Goal: Information Seeking & Learning: Learn about a topic

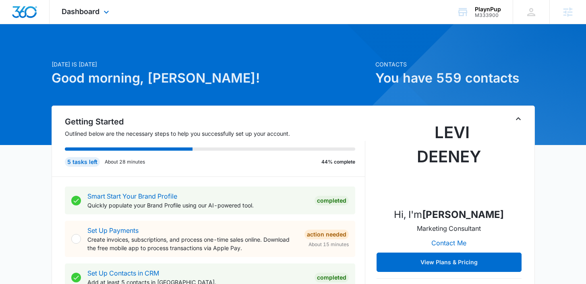
click at [101, 8] on div "Dashboard Apps Reputation Websites Forms CRM Email Social Shop Payments POS Con…" at bounding box center [87, 12] width 74 height 24
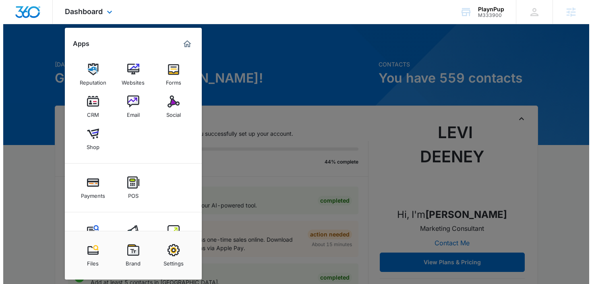
scroll to position [15, 0]
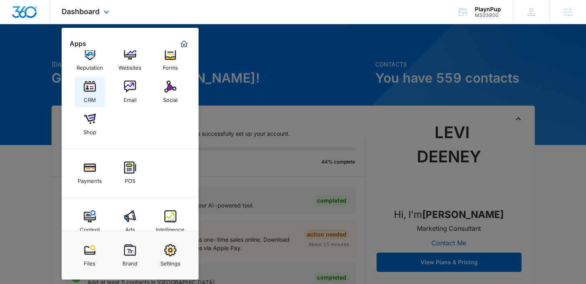
click at [98, 88] on link "CRM" at bounding box center [89, 91] width 31 height 31
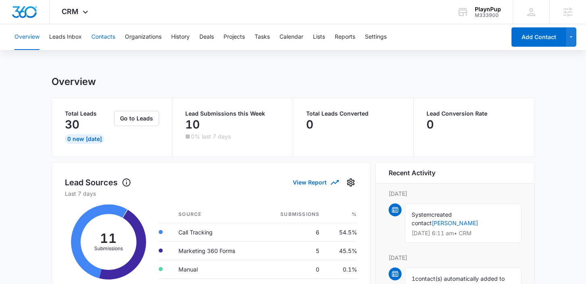
click at [101, 37] on button "Contacts" at bounding box center [103, 37] width 24 height 26
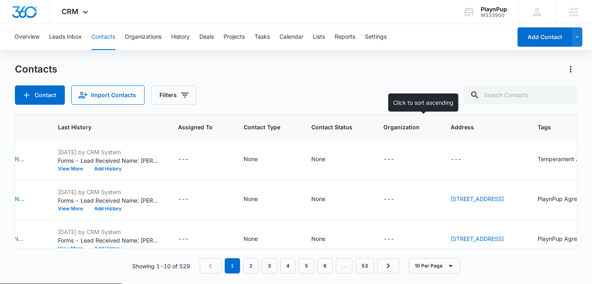
scroll to position [0, 373]
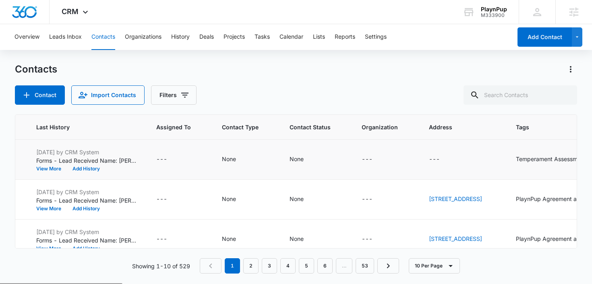
click at [525, 161] on div "Temperament Assessment" at bounding box center [551, 159] width 70 height 8
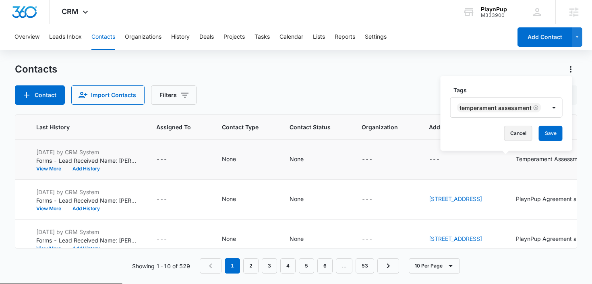
click at [509, 134] on button "Cancel" at bounding box center [518, 133] width 28 height 15
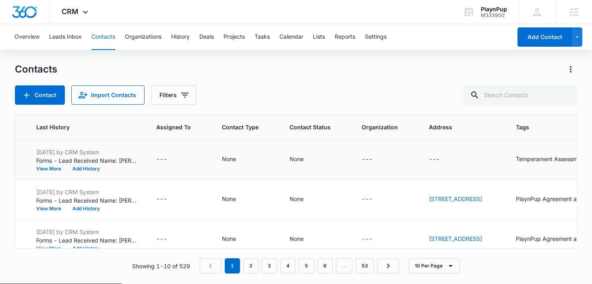
scroll to position [42, 373]
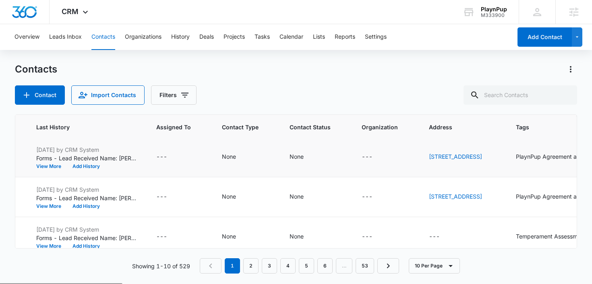
click at [516, 161] on div "PlaynPup Agreement and Liability Waiver Form, Temperament Assessment" at bounding box center [556, 156] width 81 height 8
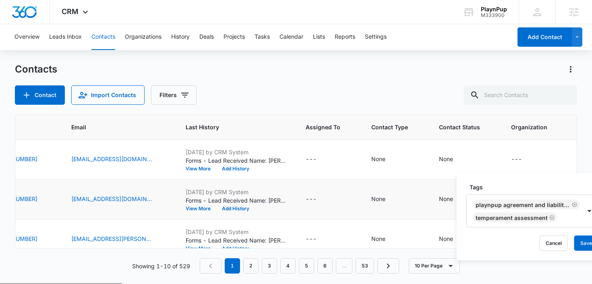
scroll to position [0, 68]
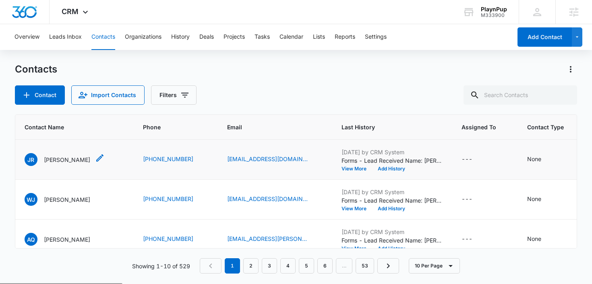
click at [62, 158] on p "Josette Rolfe" at bounding box center [67, 159] width 46 height 8
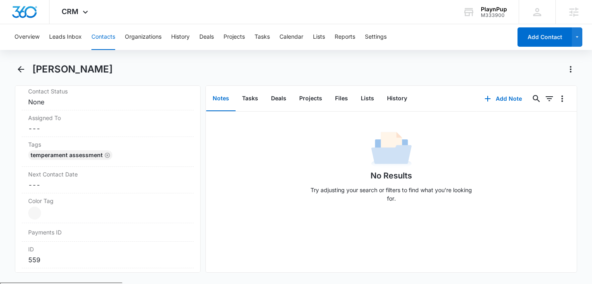
scroll to position [403, 0]
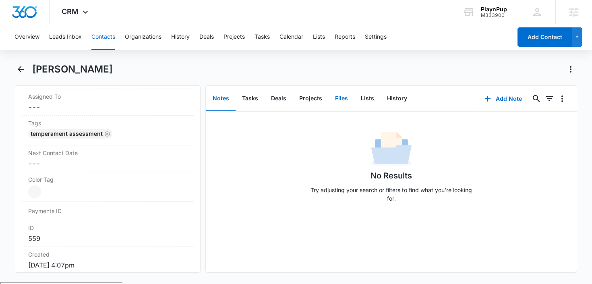
click at [342, 95] on button "Files" at bounding box center [341, 98] width 26 height 25
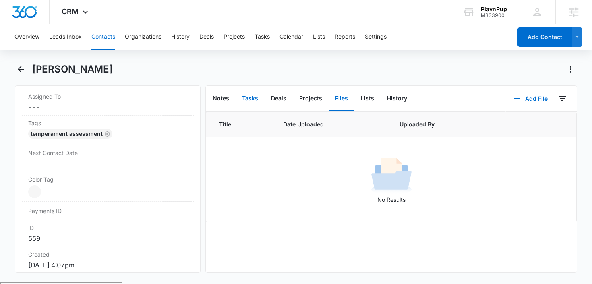
click at [252, 95] on button "Tasks" at bounding box center [249, 98] width 29 height 25
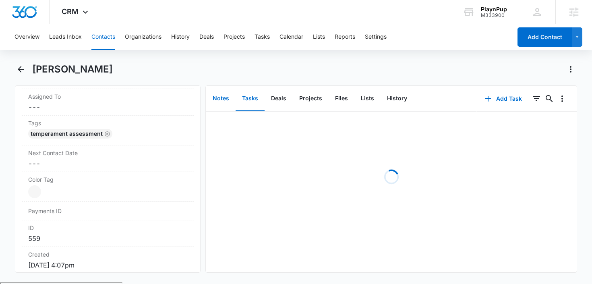
click at [221, 100] on button "Notes" at bounding box center [220, 98] width 29 height 25
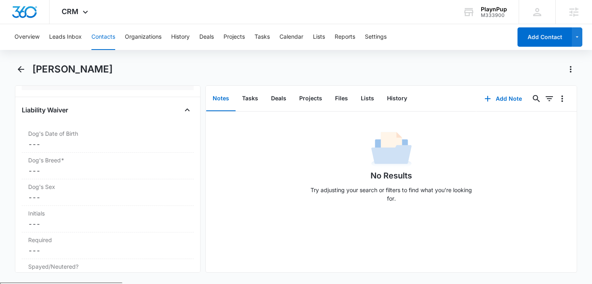
scroll to position [1124, 0]
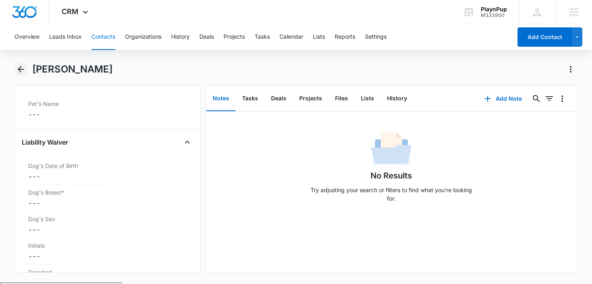
click at [18, 64] on icon "Back" at bounding box center [21, 69] width 10 height 10
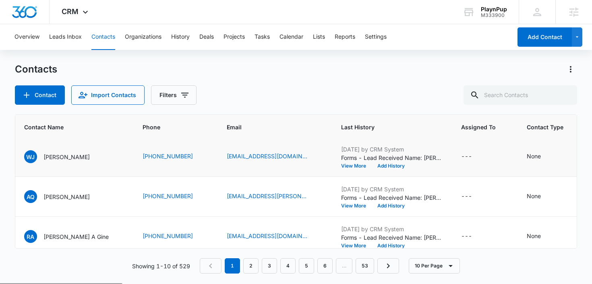
scroll to position [43, 0]
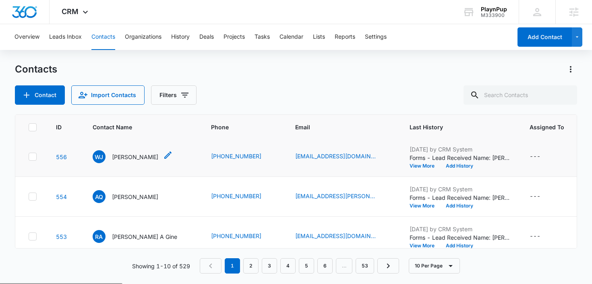
click at [122, 161] on p "Warren J Dillman" at bounding box center [135, 157] width 46 height 8
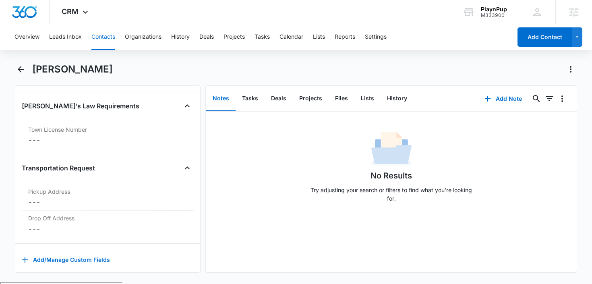
scroll to position [1534, 0]
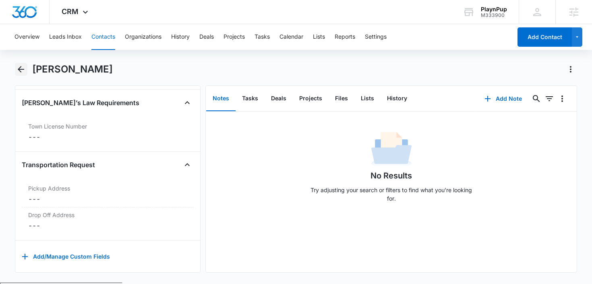
click at [21, 69] on icon "Back" at bounding box center [21, 69] width 10 height 10
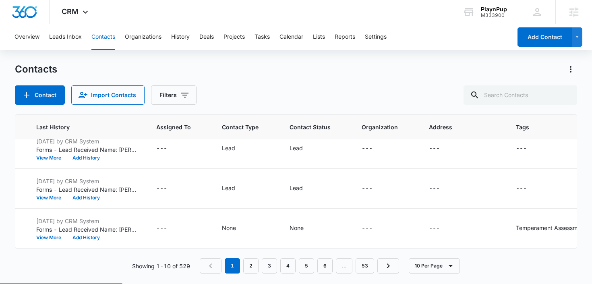
scroll to position [376, 0]
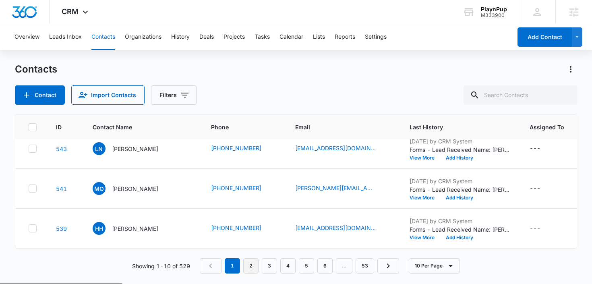
click at [255, 266] on link "2" at bounding box center [250, 265] width 15 height 15
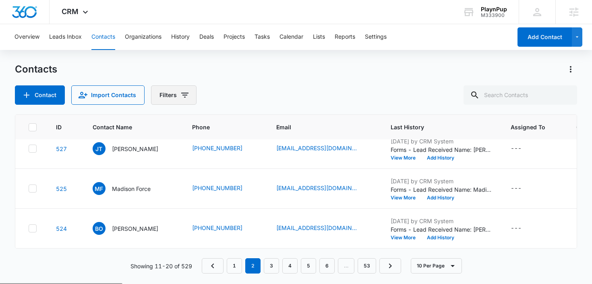
scroll to position [0, 0]
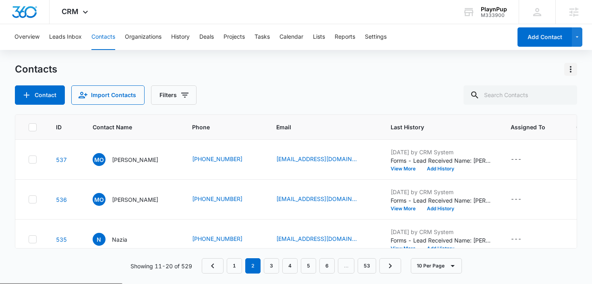
click at [573, 69] on icon "Actions" at bounding box center [571, 69] width 10 height 10
click at [524, 92] on div "Choose Columns" at bounding box center [530, 92] width 53 height 6
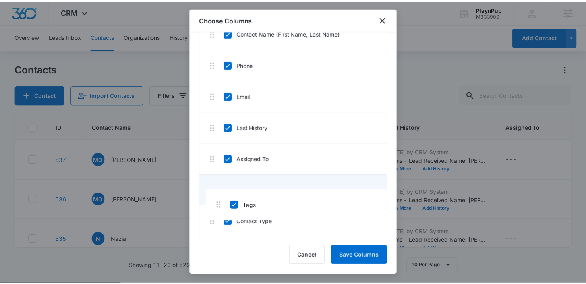
scroll to position [73, 0]
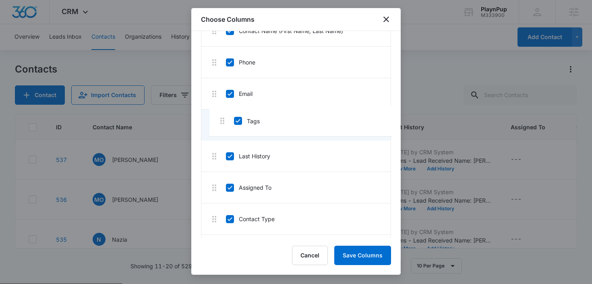
drag, startPoint x: 211, startPoint y: 159, endPoint x: 219, endPoint y: 120, distance: 39.1
click at [342, 259] on button "Save Columns" at bounding box center [362, 255] width 57 height 19
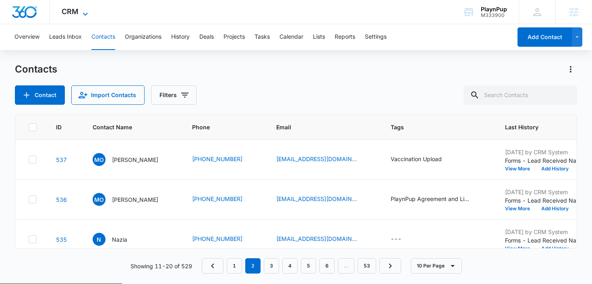
click at [65, 14] on span "CRM" at bounding box center [70, 11] width 17 height 8
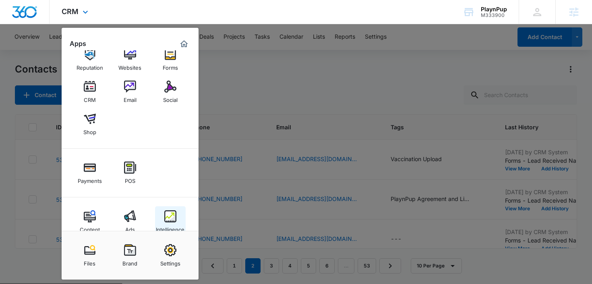
click at [161, 222] on div "Intelligence" at bounding box center [170, 227] width 29 height 10
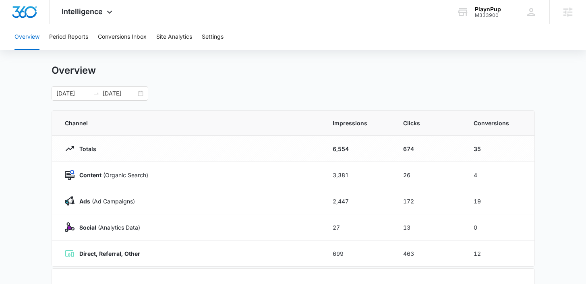
scroll to position [33, 0]
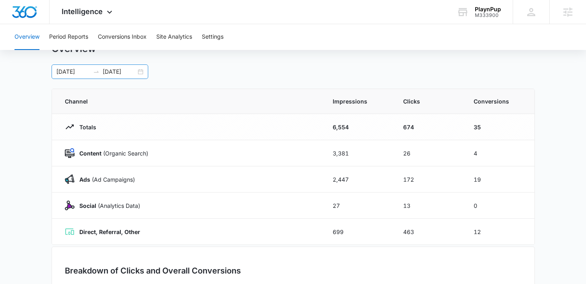
click at [140, 72] on div "09/01/2025 09/22/2025" at bounding box center [100, 71] width 97 height 14
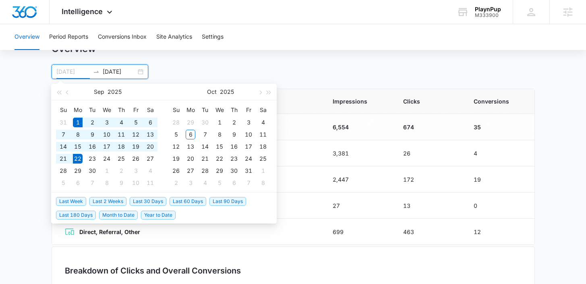
type input "09/01/2025"
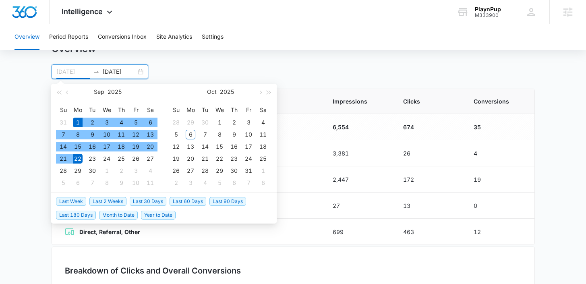
click at [78, 120] on div "1" at bounding box center [78, 123] width 10 height 10
type input "09/30/2025"
click at [91, 170] on div "30" at bounding box center [92, 171] width 10 height 10
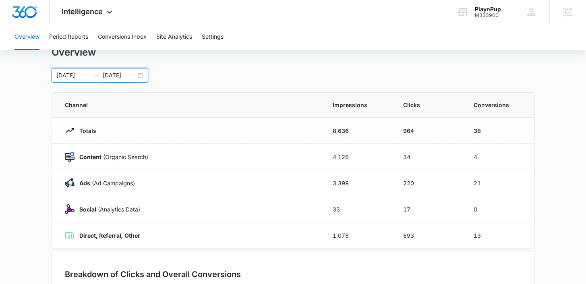
scroll to position [34, 0]
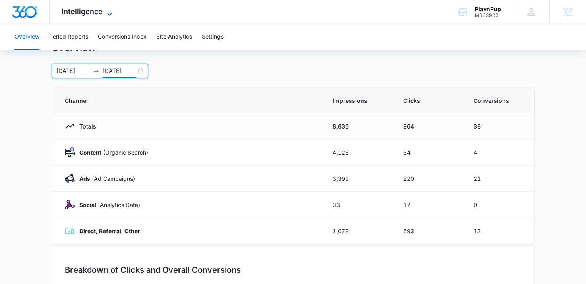
click at [108, 8] on div "Intelligence Apps Reputation Websites Forms CRM Email Social Shop Payments POS …" at bounding box center [88, 12] width 77 height 24
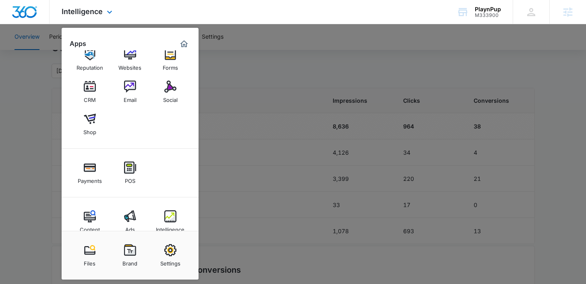
scroll to position [19, 0]
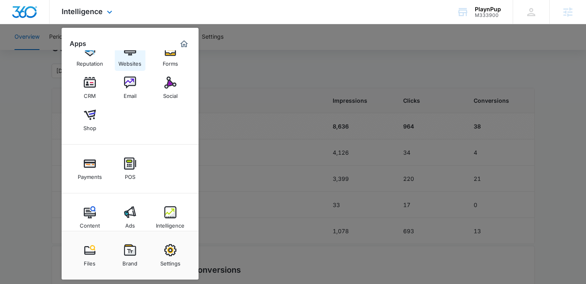
click at [132, 61] on div "Websites" at bounding box center [129, 61] width 23 height 10
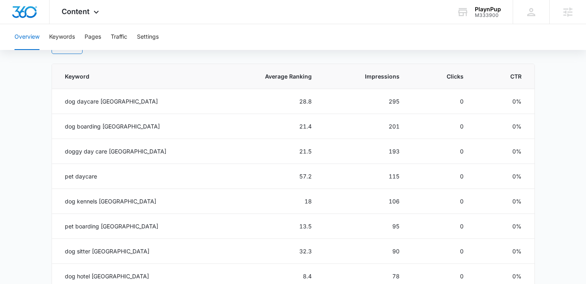
scroll to position [358, 0]
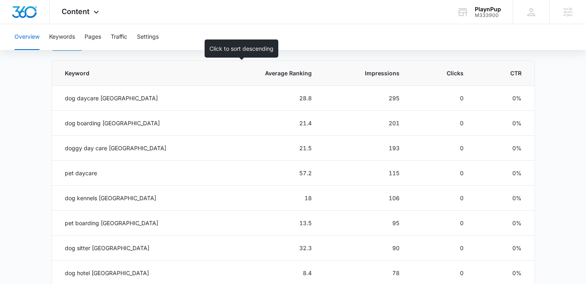
click at [272, 69] on span "Average Ranking" at bounding box center [275, 73] width 73 height 8
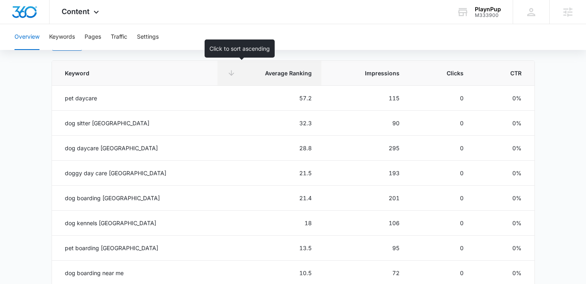
click at [272, 70] on span "Average Ranking" at bounding box center [275, 73] width 73 height 8
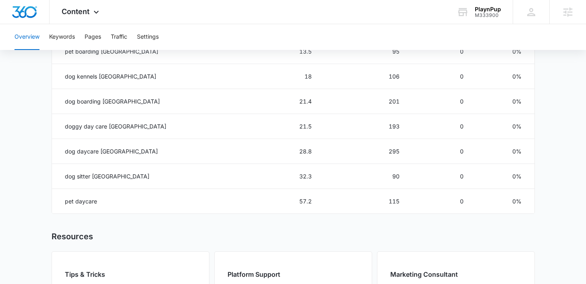
scroll to position [481, 0]
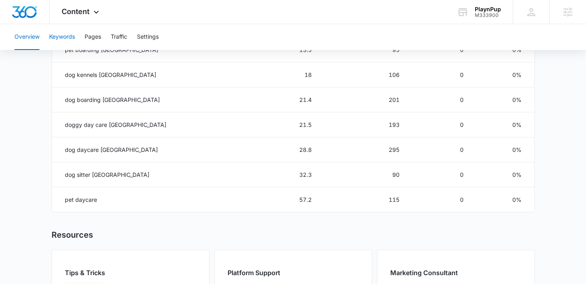
click at [64, 42] on button "Keywords" at bounding box center [62, 37] width 26 height 26
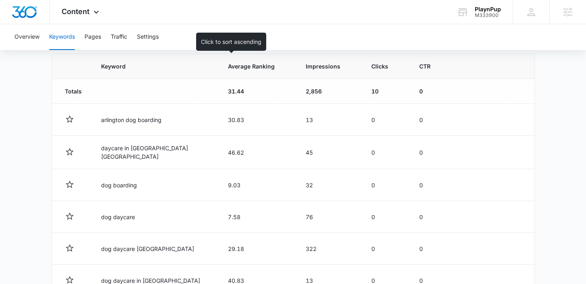
click at [228, 67] on span "Average Ranking" at bounding box center [251, 66] width 47 height 8
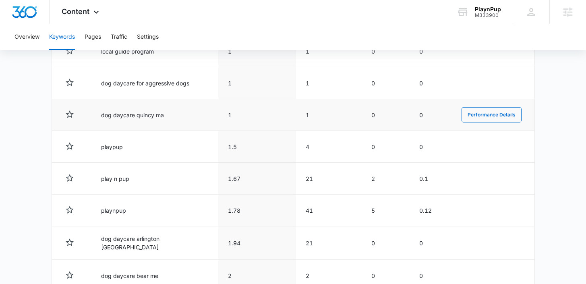
scroll to position [349, 0]
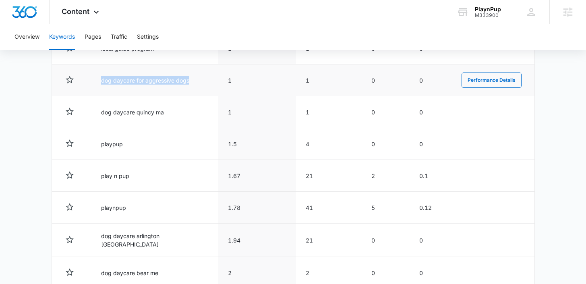
drag, startPoint x: 190, startPoint y: 80, endPoint x: 102, endPoint y: 81, distance: 87.8
click at [102, 81] on td "dog daycare for aggressive dogs" at bounding box center [154, 80] width 127 height 32
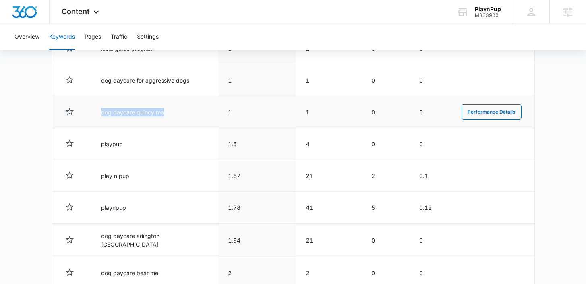
drag, startPoint x: 174, startPoint y: 114, endPoint x: 99, endPoint y: 113, distance: 74.5
click at [99, 113] on td "dog daycare quincy ma" at bounding box center [154, 112] width 127 height 32
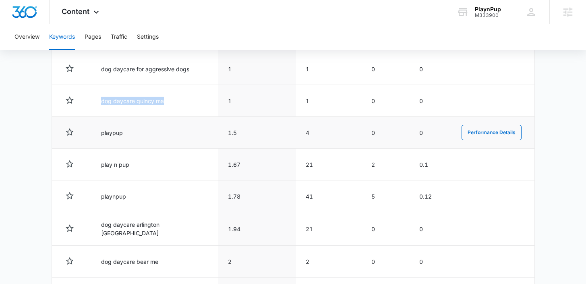
scroll to position [359, 0]
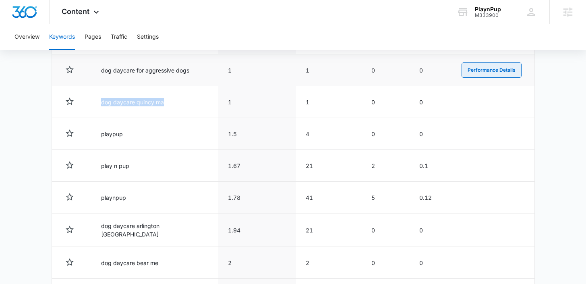
click at [476, 70] on button "Performance Details" at bounding box center [491, 69] width 60 height 15
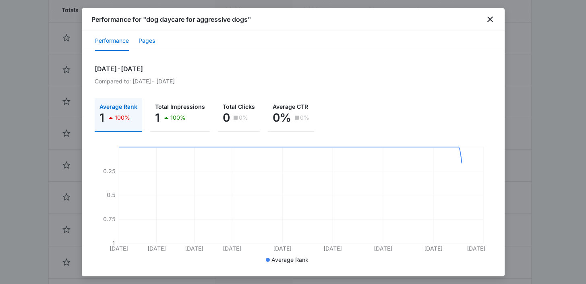
click at [144, 40] on button "Pages" at bounding box center [146, 40] width 17 height 19
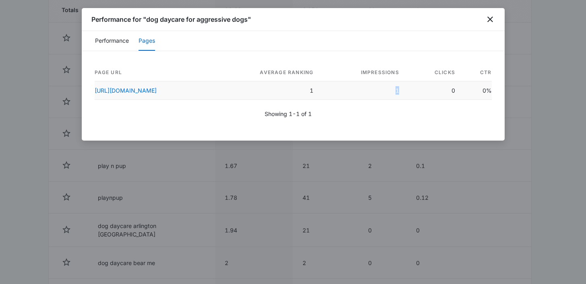
drag, startPoint x: 402, startPoint y: 92, endPoint x: 377, endPoint y: 92, distance: 25.4
click at [377, 92] on td "1" at bounding box center [363, 90] width 86 height 19
click at [487, 19] on icon "close" at bounding box center [490, 19] width 10 height 10
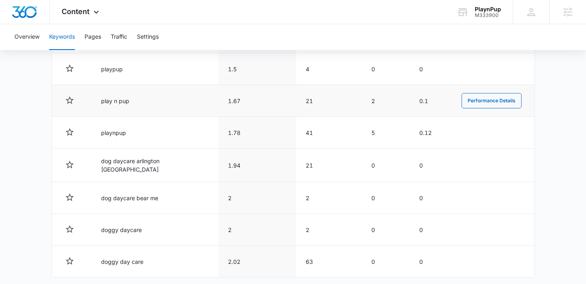
scroll to position [461, 0]
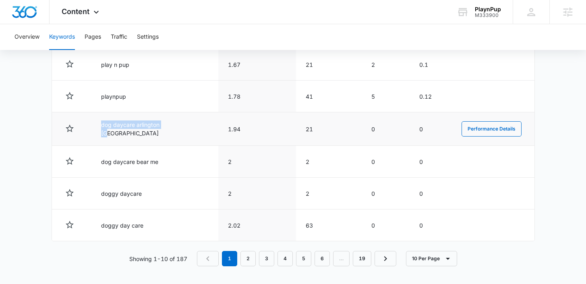
drag, startPoint x: 178, startPoint y: 124, endPoint x: 98, endPoint y: 127, distance: 79.4
click at [98, 127] on td "dog daycare arlington ma" at bounding box center [154, 128] width 127 height 33
drag, startPoint x: 231, startPoint y: 128, endPoint x: 215, endPoint y: 127, distance: 16.1
click at [218, 128] on td "1.94" at bounding box center [257, 128] width 78 height 33
drag, startPoint x: 304, startPoint y: 126, endPoint x: 296, endPoint y: 126, distance: 7.2
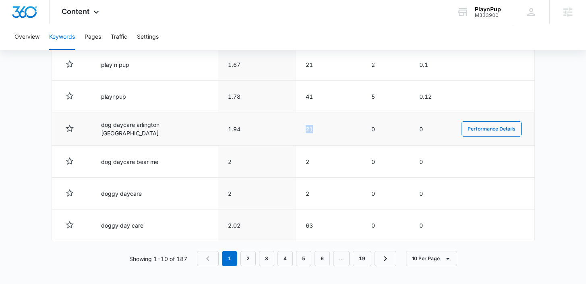
click at [296, 126] on td "21" at bounding box center [329, 128] width 66 height 33
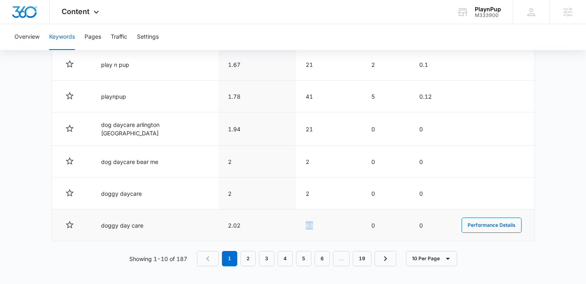
drag, startPoint x: 307, startPoint y: 224, endPoint x: 293, endPoint y: 223, distance: 13.7
click at [296, 223] on td "63" at bounding box center [329, 225] width 66 height 32
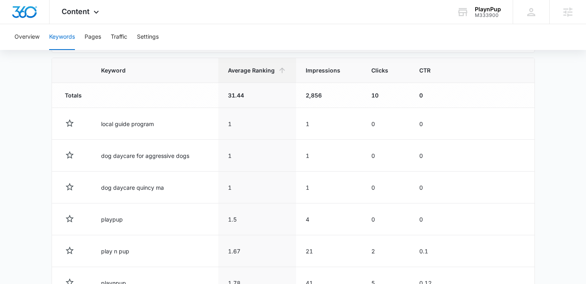
scroll to position [277, 0]
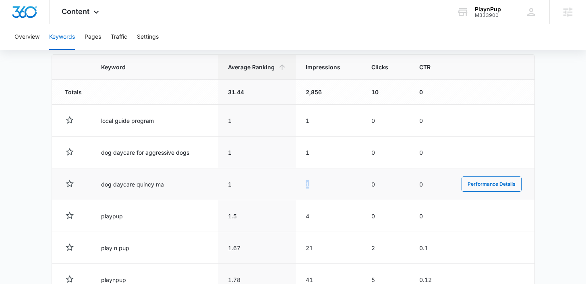
drag, startPoint x: 299, startPoint y: 184, endPoint x: 290, endPoint y: 184, distance: 8.9
click at [296, 184] on td "1" at bounding box center [329, 184] width 66 height 32
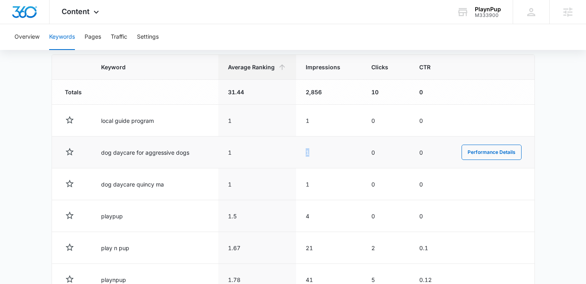
drag, startPoint x: 297, startPoint y: 152, endPoint x: 290, endPoint y: 152, distance: 7.6
click at [296, 152] on td "1" at bounding box center [329, 152] width 66 height 32
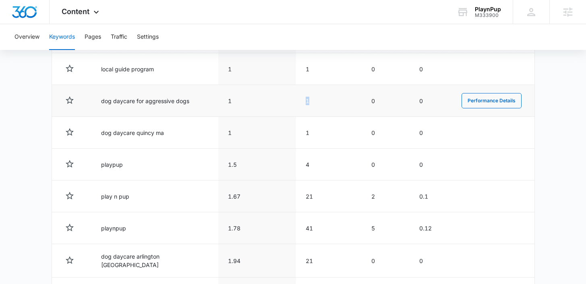
scroll to position [330, 0]
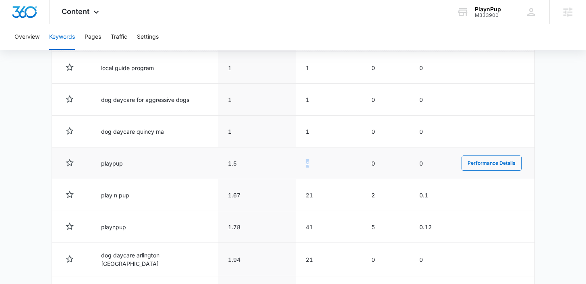
click at [297, 164] on td "4" at bounding box center [329, 163] width 66 height 32
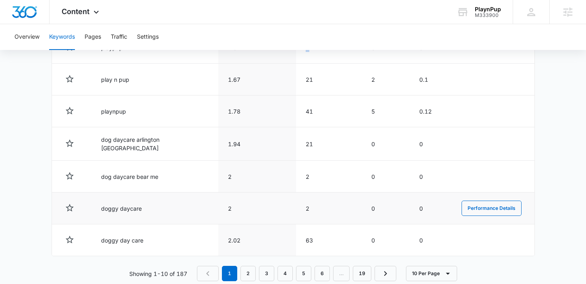
scroll to position [461, 0]
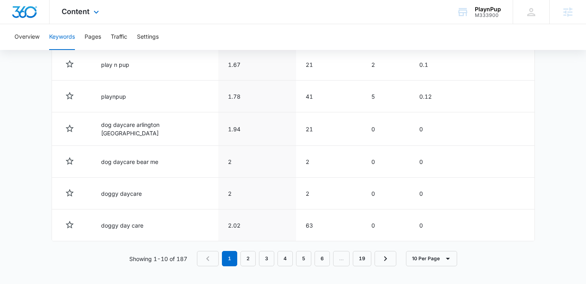
click at [89, 17] on div "Content Apps Reputation Websites Forms CRM Email Social Shop Payments POS Conte…" at bounding box center [82, 12] width 64 height 24
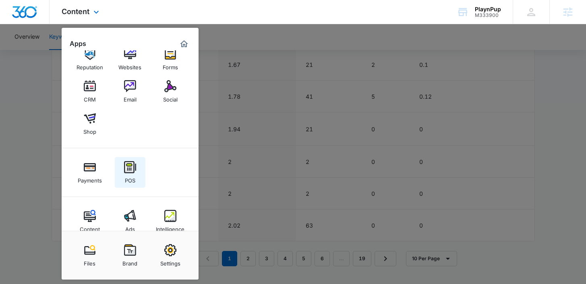
scroll to position [30, 0]
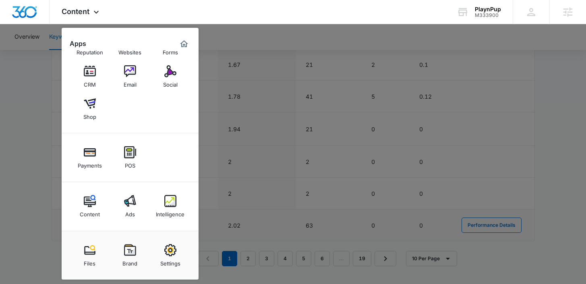
click at [159, 213] on div "Intelligence" at bounding box center [170, 212] width 29 height 10
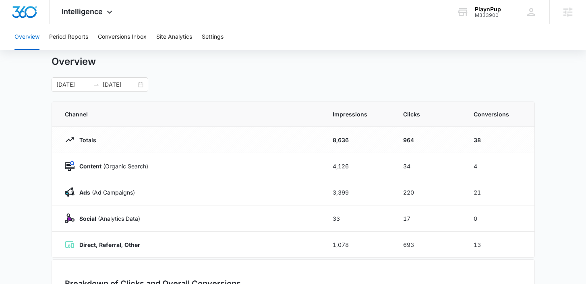
scroll to position [19, 0]
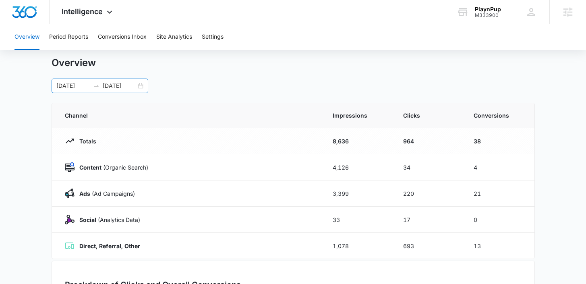
click at [142, 85] on div "09/01/2025 09/30/2025" at bounding box center [100, 85] width 97 height 14
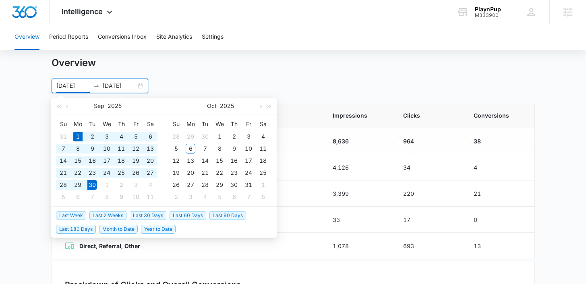
type input "09/01/2025"
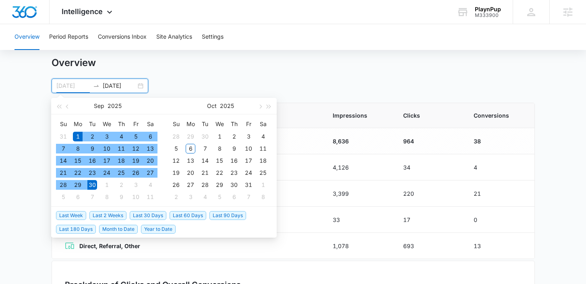
click at [77, 136] on div "1" at bounding box center [78, 137] width 10 height 10
type input "10/06/2025"
click at [191, 146] on div "6" at bounding box center [191, 149] width 10 height 10
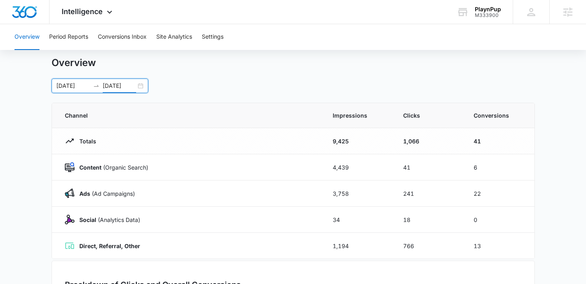
click at [554, 192] on main "Overview 09/01/2025 10/06/2025 Sep 2025 Su Mo Tu We Th Fr Sa 31 1 2 3 4 5 6 7 8…" at bounding box center [293, 268] width 586 height 423
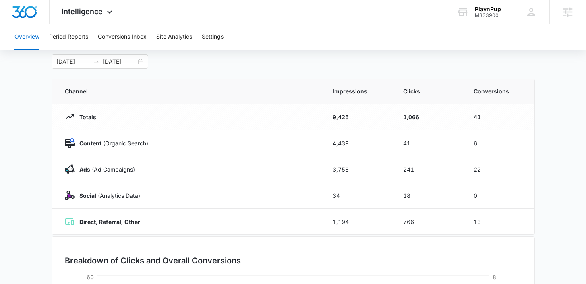
scroll to position [47, 0]
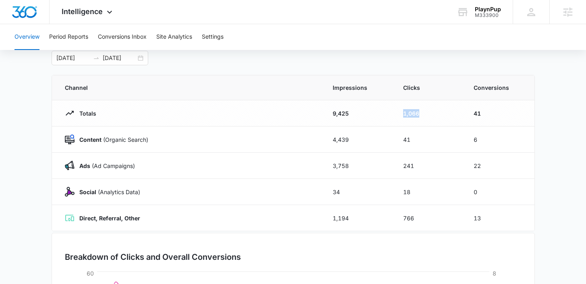
drag, startPoint x: 426, startPoint y: 116, endPoint x: 401, endPoint y: 115, distance: 25.0
click at [401, 115] on td "1,066" at bounding box center [428, 113] width 70 height 26
drag, startPoint x: 485, startPoint y: 166, endPoint x: 468, endPoint y: 165, distance: 17.4
click at [468, 165] on td "22" at bounding box center [499, 166] width 70 height 26
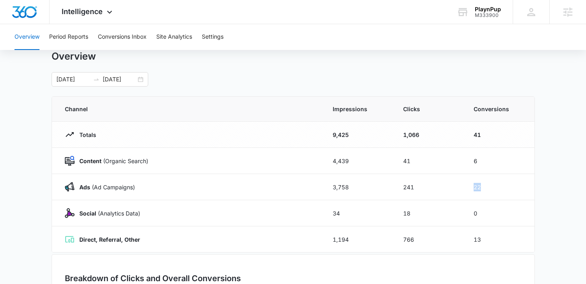
scroll to position [25, 0]
click at [98, 13] on span "Intelligence" at bounding box center [82, 11] width 41 height 8
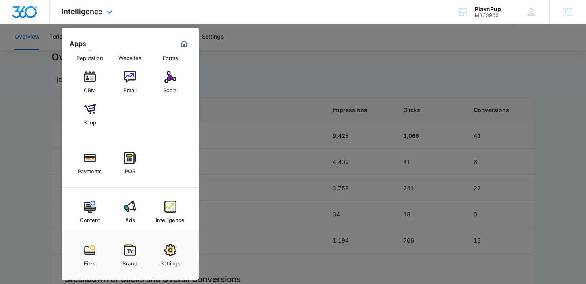
scroll to position [30, 0]
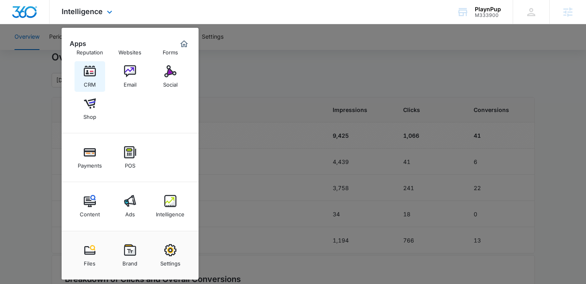
click at [95, 81] on div "CRM" at bounding box center [90, 82] width 12 height 10
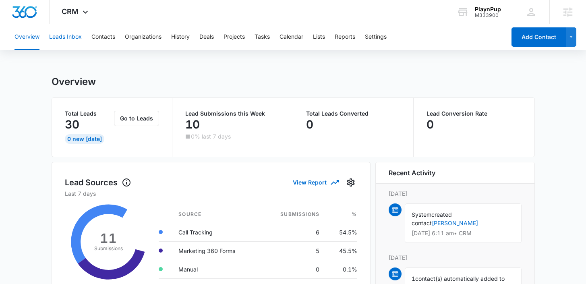
click at [66, 39] on button "Leads Inbox" at bounding box center [65, 37] width 33 height 26
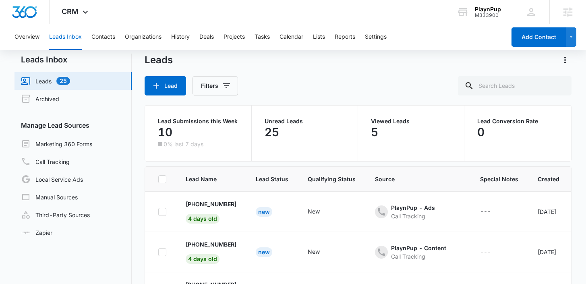
scroll to position [10, 0]
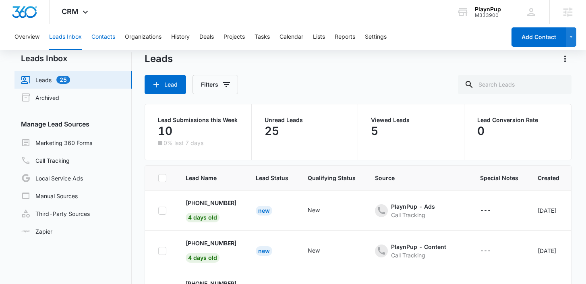
click at [103, 37] on button "Contacts" at bounding box center [103, 37] width 24 height 26
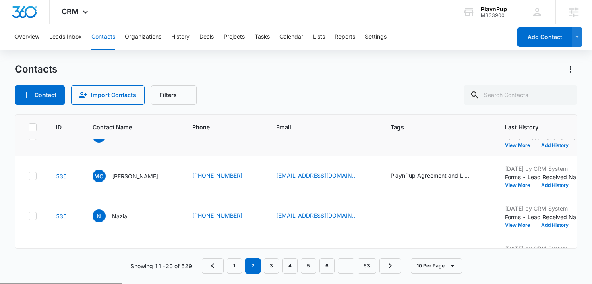
scroll to position [24, 0]
click at [124, 180] on p "Maria O'Brien" at bounding box center [135, 175] width 46 height 8
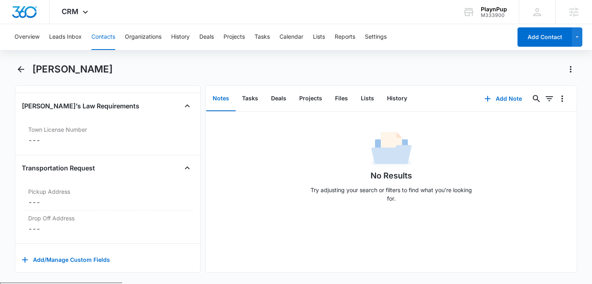
scroll to position [1512, 0]
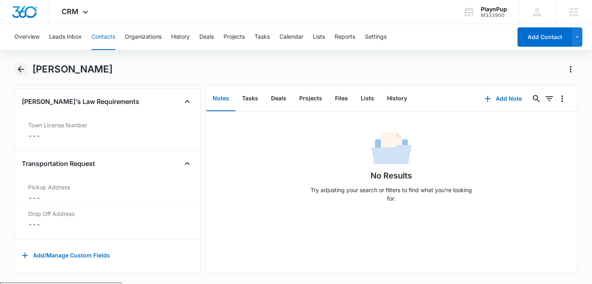
click at [23, 63] on button "Back" at bounding box center [21, 69] width 12 height 13
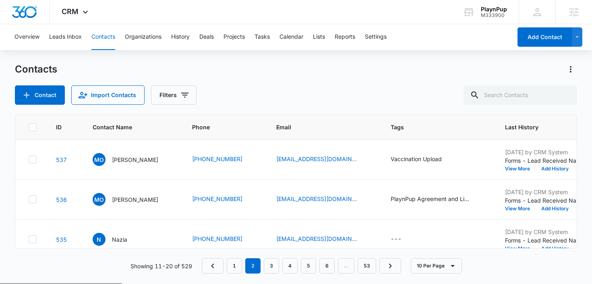
click at [21, 69] on h1 "Contacts" at bounding box center [36, 69] width 42 height 12
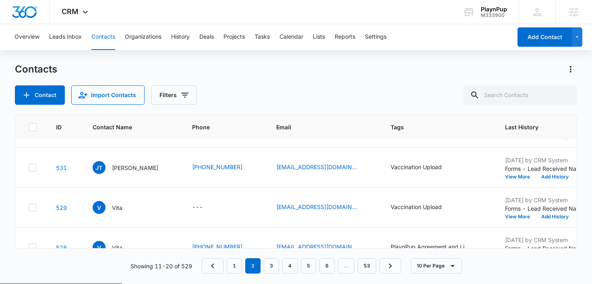
scroll to position [153, 0]
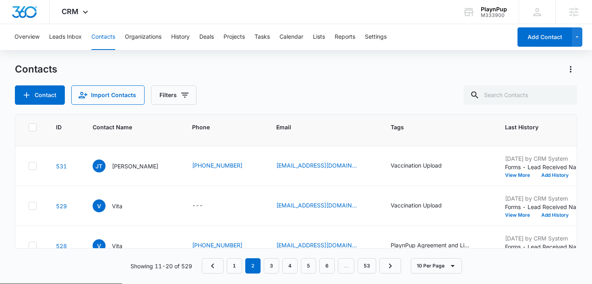
click at [128, 130] on p "Jessica Tyler" at bounding box center [135, 126] width 46 height 8
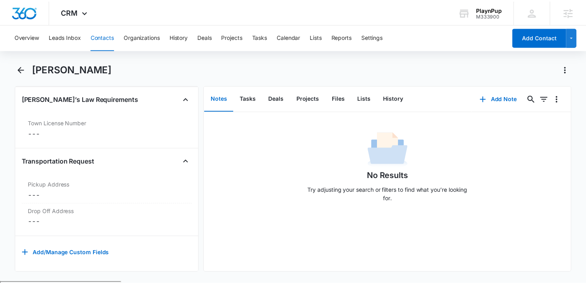
scroll to position [1531, 0]
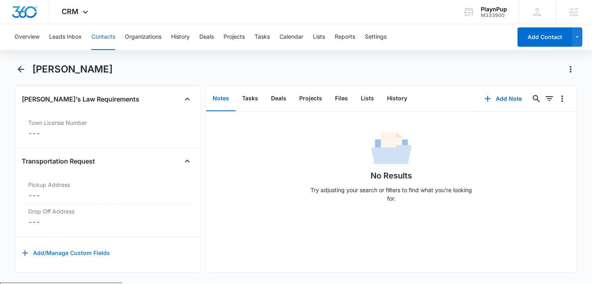
click at [61, 246] on button "Add/Manage Custom Fields" at bounding box center [66, 252] width 88 height 19
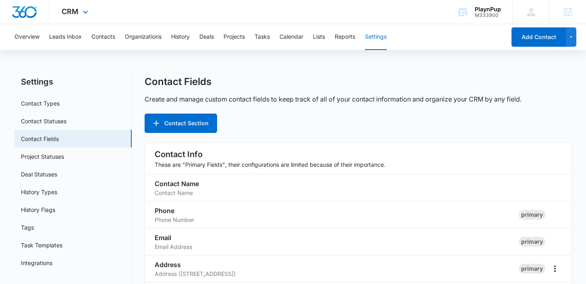
click at [66, 17] on div "CRM Apps Reputation Websites Forms CRM Email Social Shop Payments POS Content A…" at bounding box center [76, 12] width 53 height 24
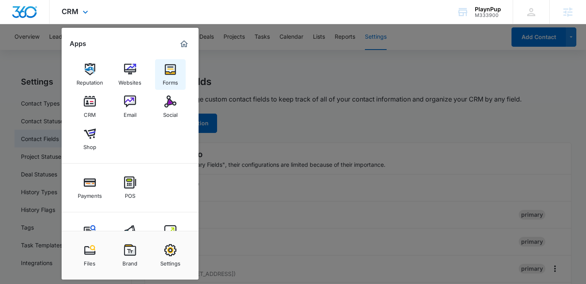
click at [167, 76] on div "Forms" at bounding box center [170, 80] width 15 height 10
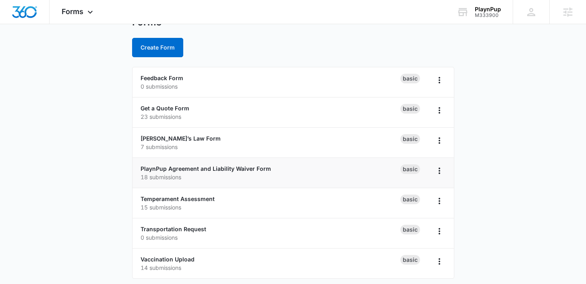
scroll to position [35, 0]
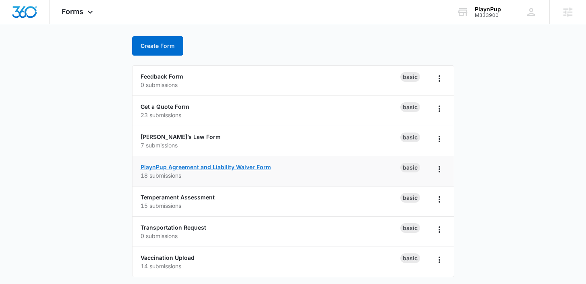
click at [191, 166] on link "PlaynPup Agreement and Liability Waiver Form" at bounding box center [205, 166] width 130 height 7
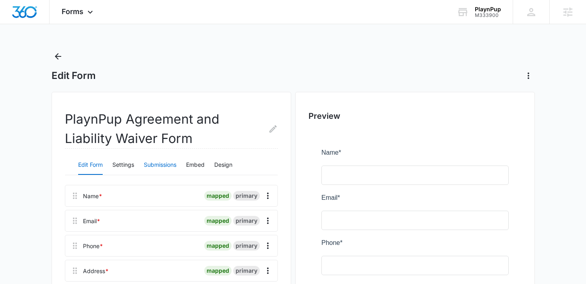
click at [155, 169] on button "Submissions" at bounding box center [160, 164] width 33 height 19
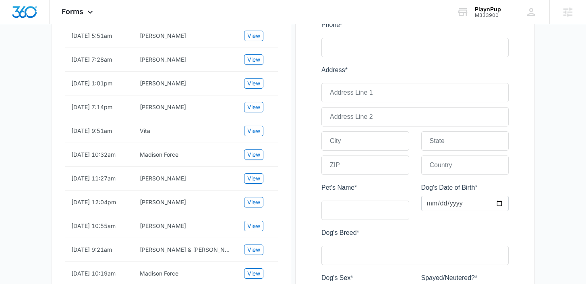
scroll to position [240, 0]
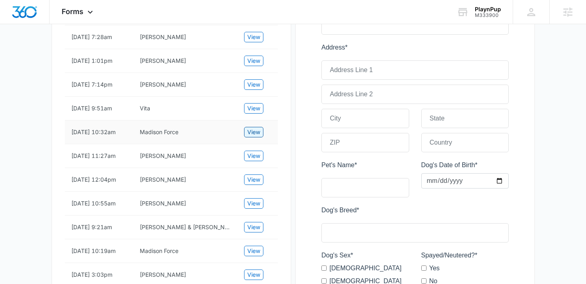
click at [257, 135] on span "View" at bounding box center [253, 132] width 13 height 9
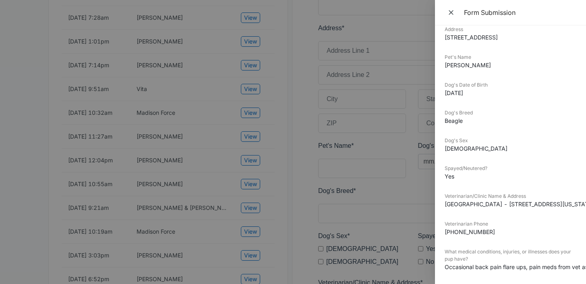
scroll to position [112, 0]
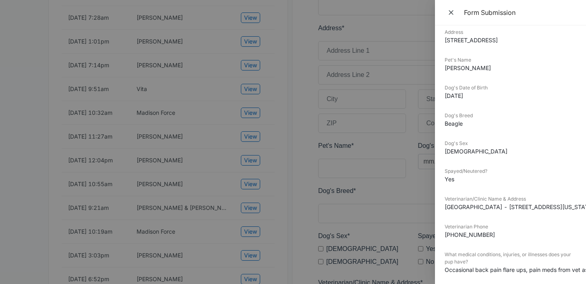
click at [302, 180] on div at bounding box center [293, 142] width 586 height 284
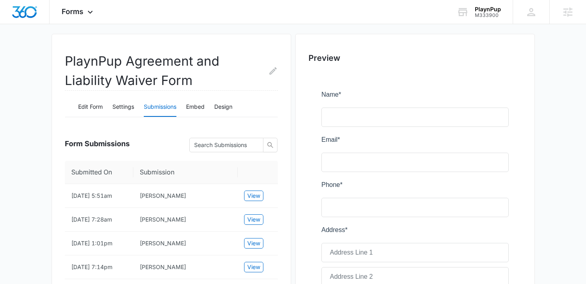
scroll to position [25, 0]
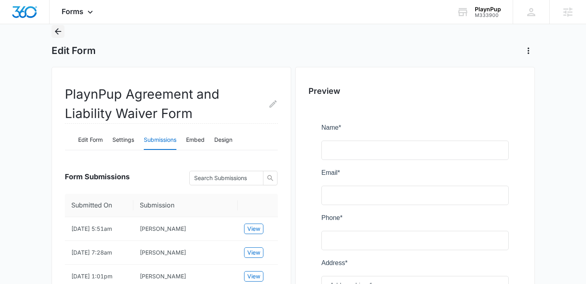
click at [58, 31] on icon "Back" at bounding box center [58, 31] width 6 height 6
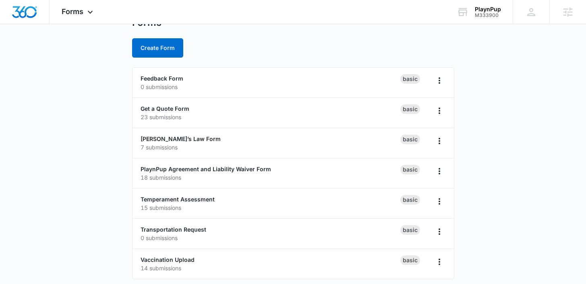
scroll to position [38, 0]
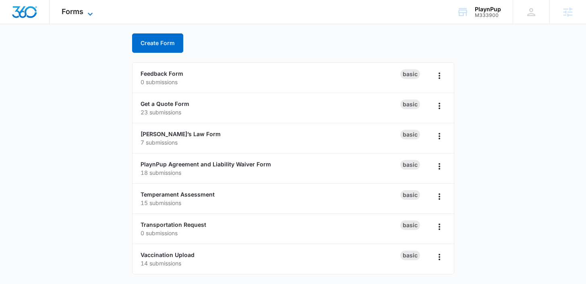
click at [79, 7] on span "Forms" at bounding box center [73, 11] width 22 height 8
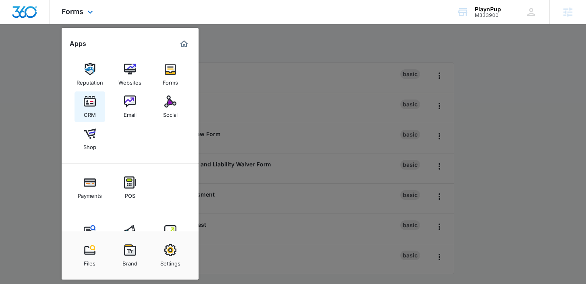
click at [91, 114] on div "CRM" at bounding box center [90, 112] width 12 height 10
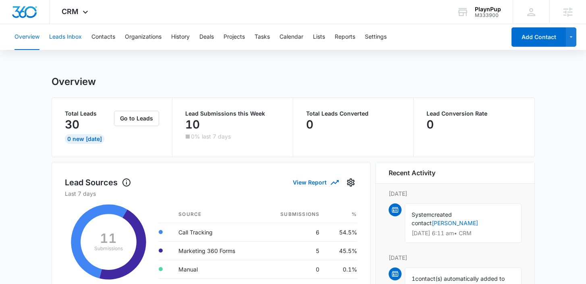
click at [76, 36] on button "Leads Inbox" at bounding box center [65, 37] width 33 height 26
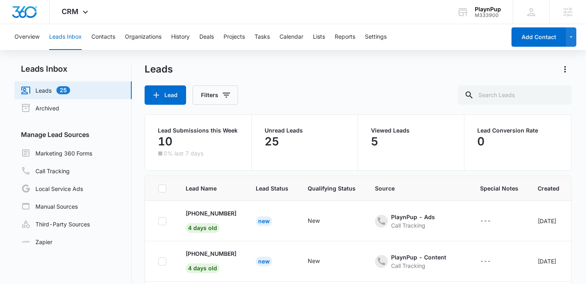
click at [83, 32] on div "Overview Leads Inbox Contacts Organizations History Deals Projects Tasks Calend…" at bounding box center [258, 37] width 496 height 26
click at [99, 34] on button "Contacts" at bounding box center [103, 37] width 24 height 26
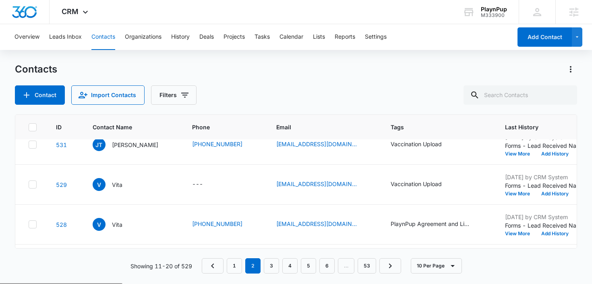
scroll to position [184, 0]
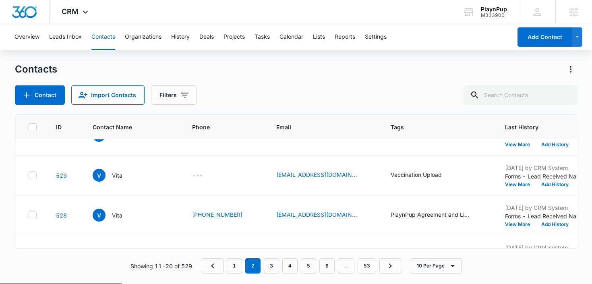
click at [140, 100] on p "Jessica Tyler" at bounding box center [135, 95] width 46 height 8
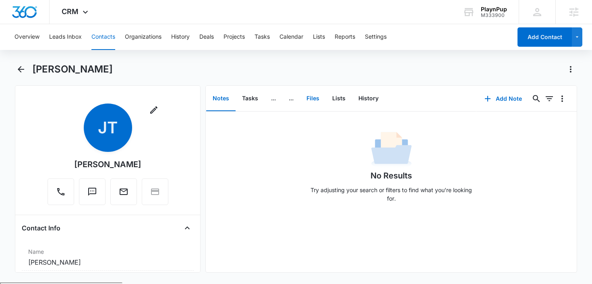
click at [316, 95] on button "Files" at bounding box center [313, 98] width 26 height 25
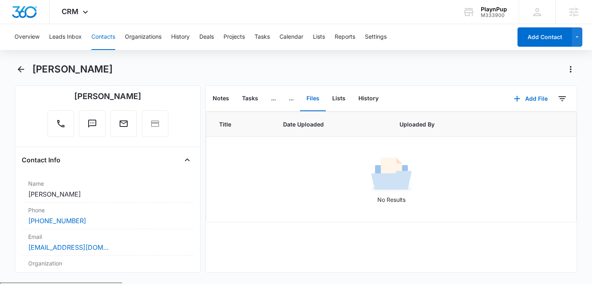
scroll to position [67, 0]
click at [66, 12] on span "CRM" at bounding box center [70, 11] width 17 height 8
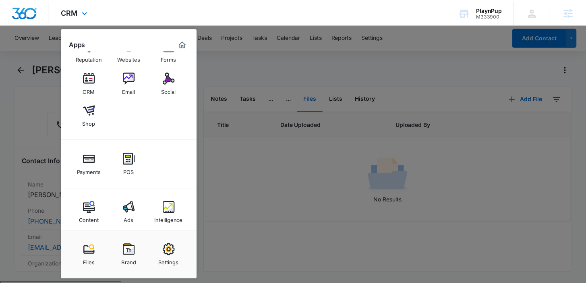
scroll to position [30, 0]
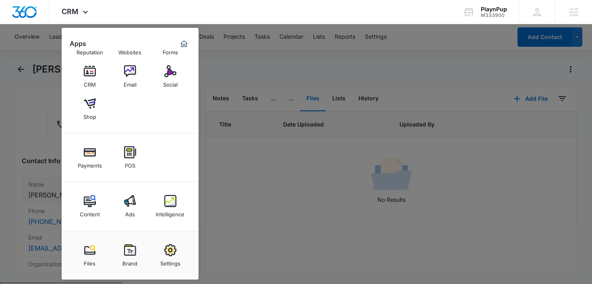
click at [162, 195] on link "Intelligence" at bounding box center [170, 206] width 31 height 31
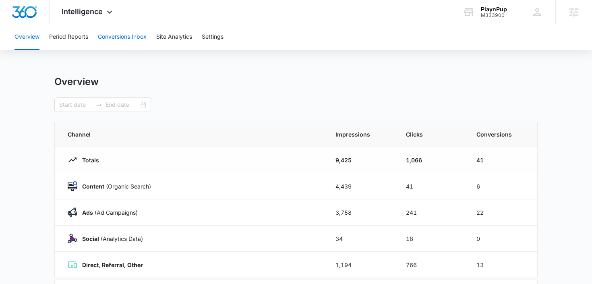
type input "09/01/2025"
type input "10/06/2025"
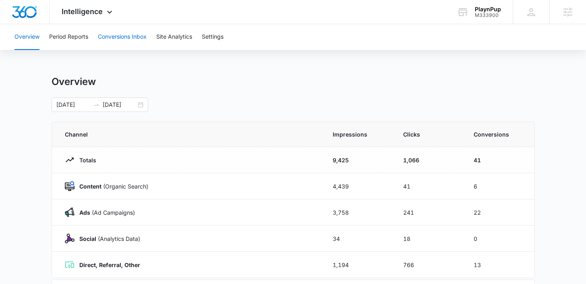
click at [111, 40] on button "Conversions Inbox" at bounding box center [122, 37] width 49 height 26
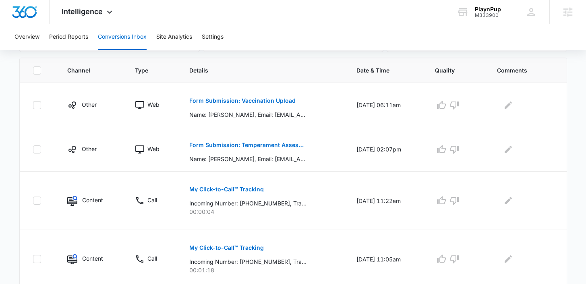
scroll to position [182, 0]
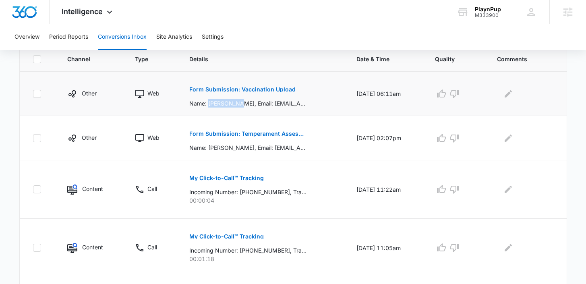
drag, startPoint x: 230, startPoint y: 103, endPoint x: 205, endPoint y: 103, distance: 25.0
click at [205, 103] on p "Name: Kara Katz, Email: kara.e.katz@gmail.com, Phone: 7817894188, Pet's Name: S…" at bounding box center [247, 103] width 117 height 8
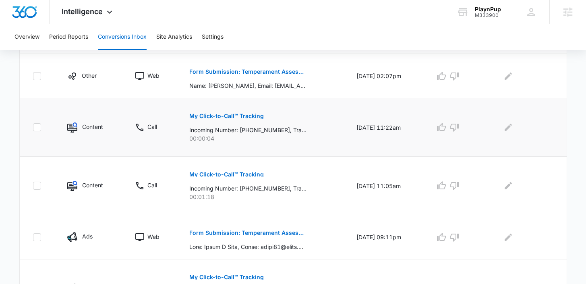
scroll to position [245, 0]
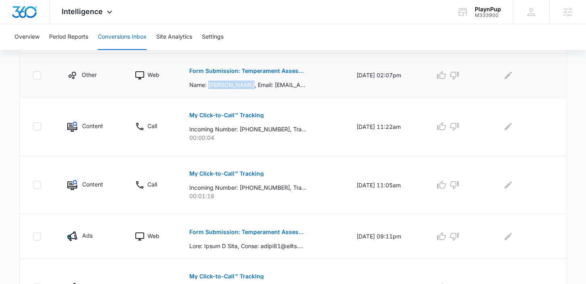
drag, startPoint x: 237, startPoint y: 84, endPoint x: 205, endPoint y: 85, distance: 31.8
click at [205, 85] on p "Name: Josette Rolfe, Email: josettedeschambeault@gmail.com, Phone: 7194297591, …" at bounding box center [247, 85] width 117 height 8
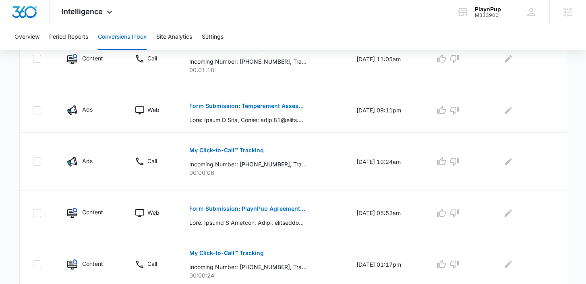
scroll to position [374, 0]
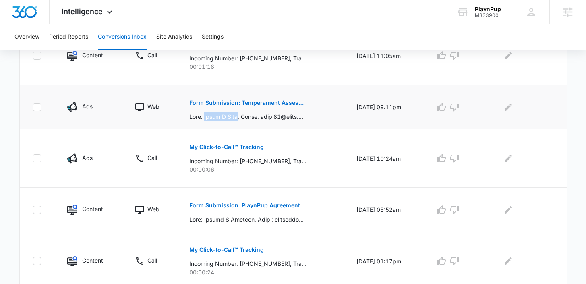
drag, startPoint x: 237, startPoint y: 118, endPoint x: 204, endPoint y: 118, distance: 33.0
click at [204, 119] on p at bounding box center [247, 116] width 117 height 8
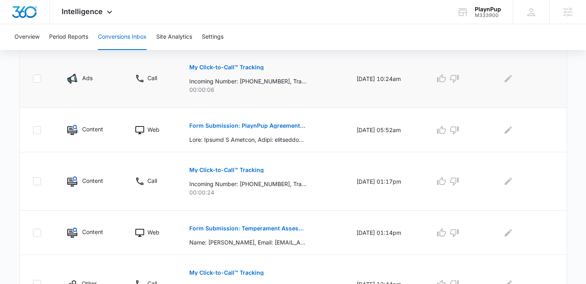
scroll to position [455, 0]
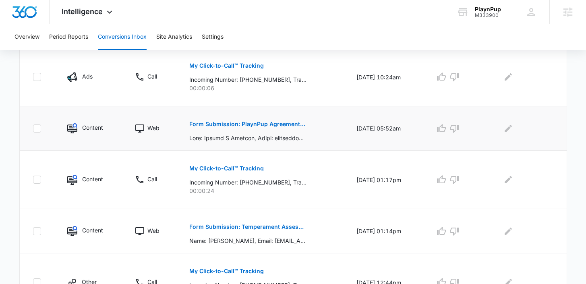
click at [240, 124] on p "Form Submission: PlaynPup Agreement and Liability Waiver Form" at bounding box center [247, 124] width 117 height 6
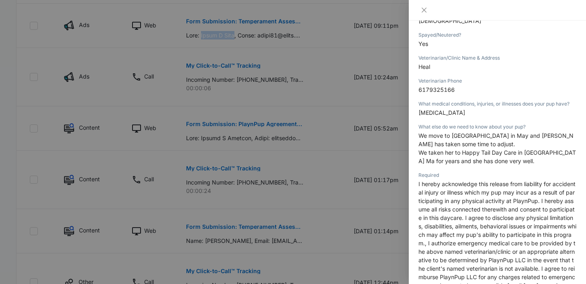
scroll to position [299, 0]
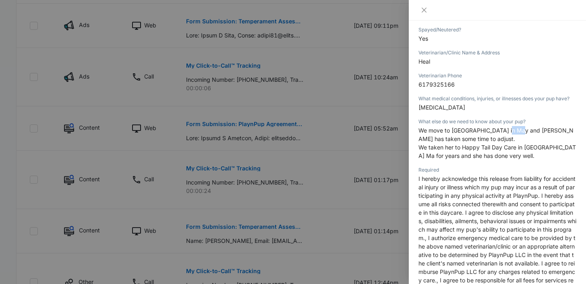
drag, startPoint x: 518, startPoint y: 137, endPoint x: 506, endPoint y: 138, distance: 12.1
click at [506, 138] on span "We move to Medford in May and Lucy has taken some time to adjust." at bounding box center [495, 134] width 155 height 15
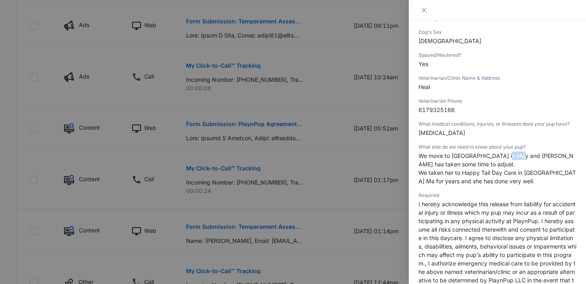
scroll to position [279, 0]
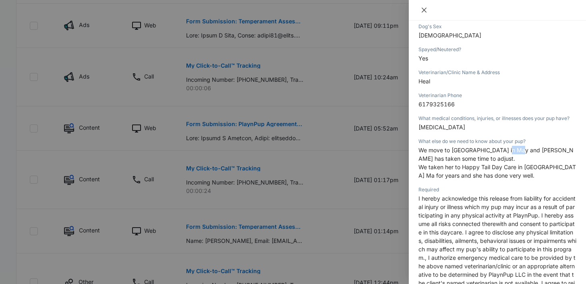
click at [423, 10] on icon "close" at bounding box center [423, 10] width 5 height 5
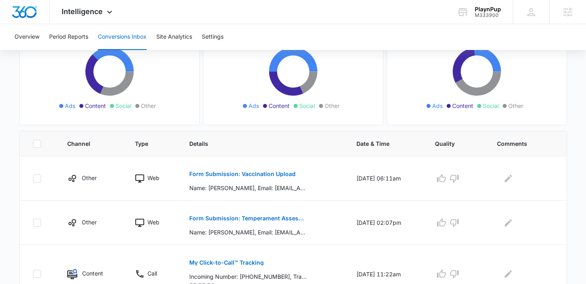
scroll to position [95, 0]
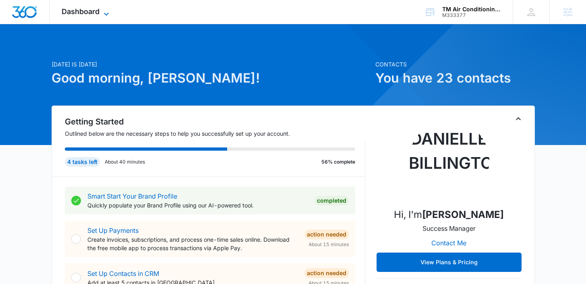
click at [80, 11] on span "Dashboard" at bounding box center [81, 11] width 38 height 8
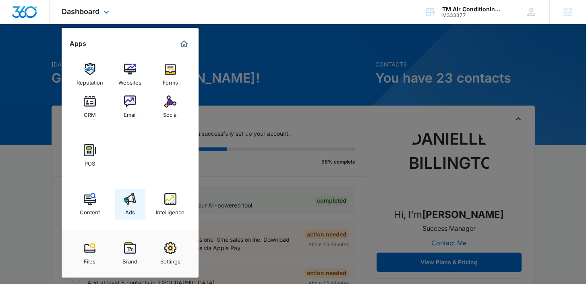
click at [138, 209] on link "Ads" at bounding box center [130, 204] width 31 height 31
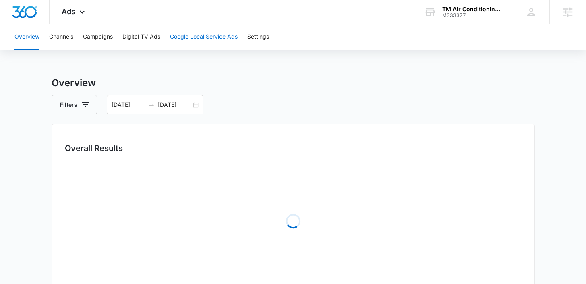
click at [180, 39] on button "Google Local Service Ads" at bounding box center [204, 37] width 68 height 26
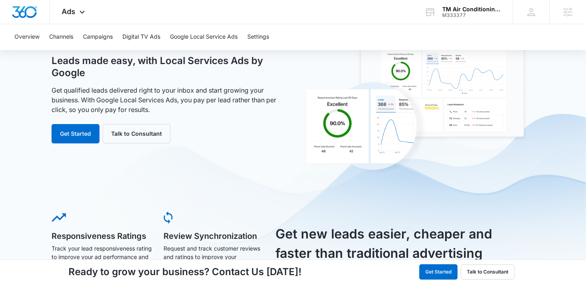
scroll to position [52, 0]
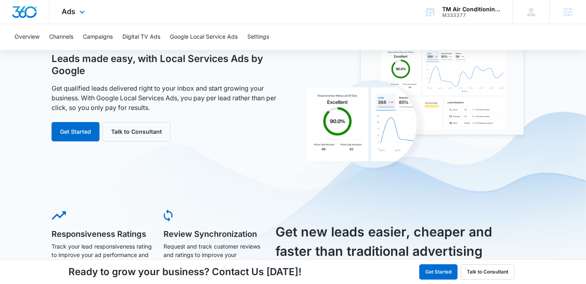
click at [68, 21] on div "Ads Apps Reputation Websites Forms CRM Email Social POS Content Ads Intelligenc…" at bounding box center [75, 12] width 50 height 24
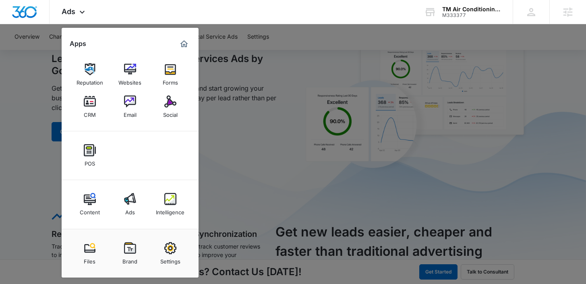
click at [35, 74] on div at bounding box center [293, 142] width 586 height 284
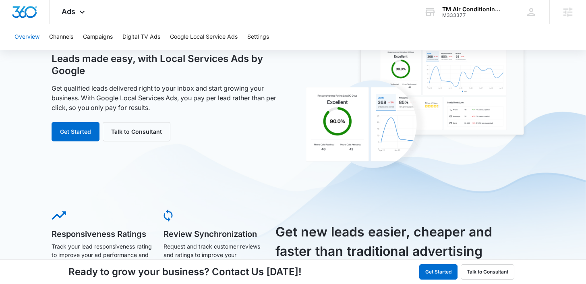
click at [21, 42] on button "Overview" at bounding box center [26, 37] width 25 height 26
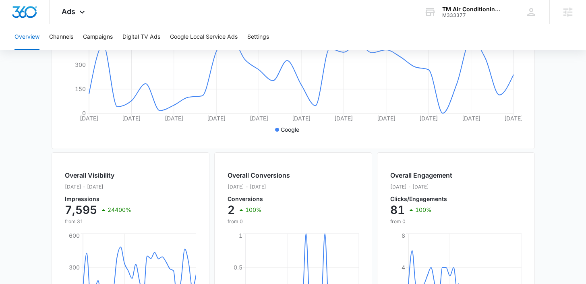
scroll to position [67, 0]
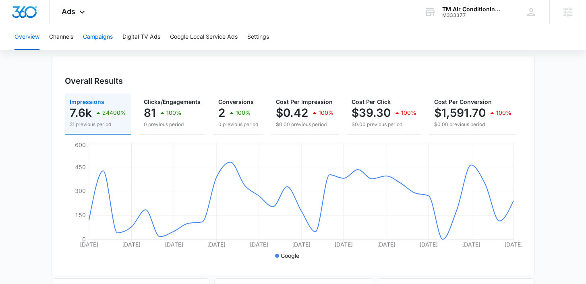
click at [105, 38] on button "Campaigns" at bounding box center [98, 37] width 30 height 26
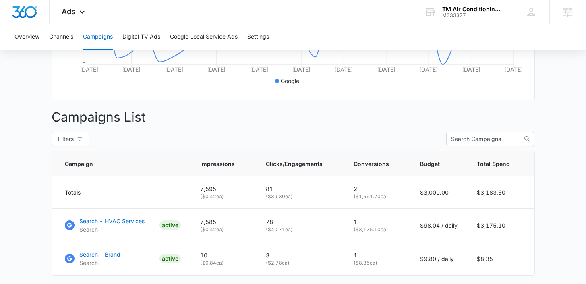
scroll to position [240, 0]
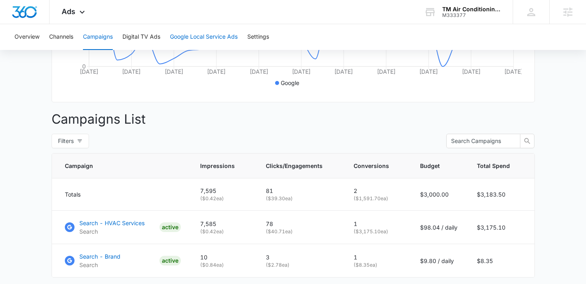
click at [190, 39] on button "Google Local Service Ads" at bounding box center [204, 37] width 68 height 26
